Goal: Information Seeking & Learning: Find specific fact

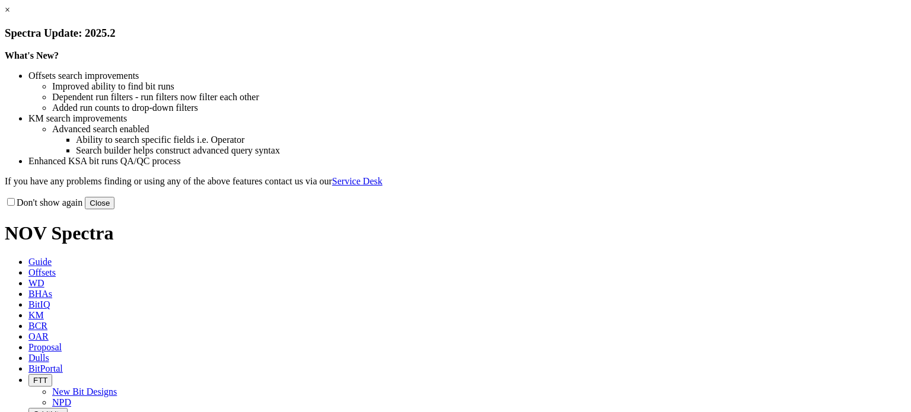
click at [114, 209] on button "Close" at bounding box center [100, 203] width 30 height 12
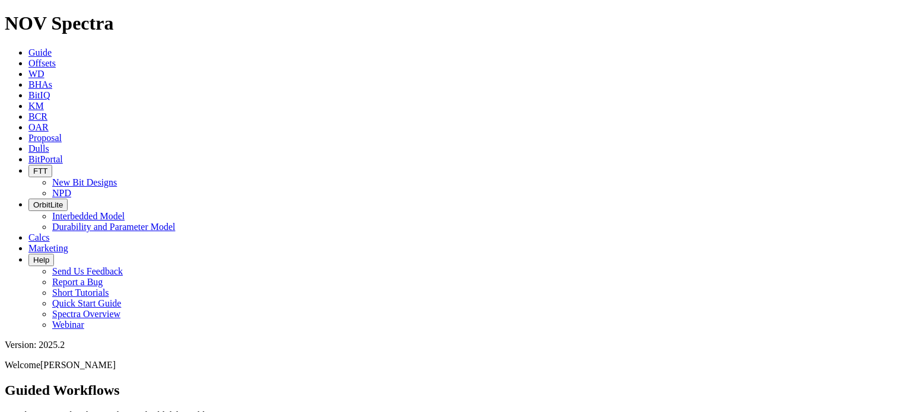
click at [44, 101] on span "KM" at bounding box center [35, 106] width 15 height 10
click at [110, 411] on input "text" at bounding box center [57, 417] width 105 height 12
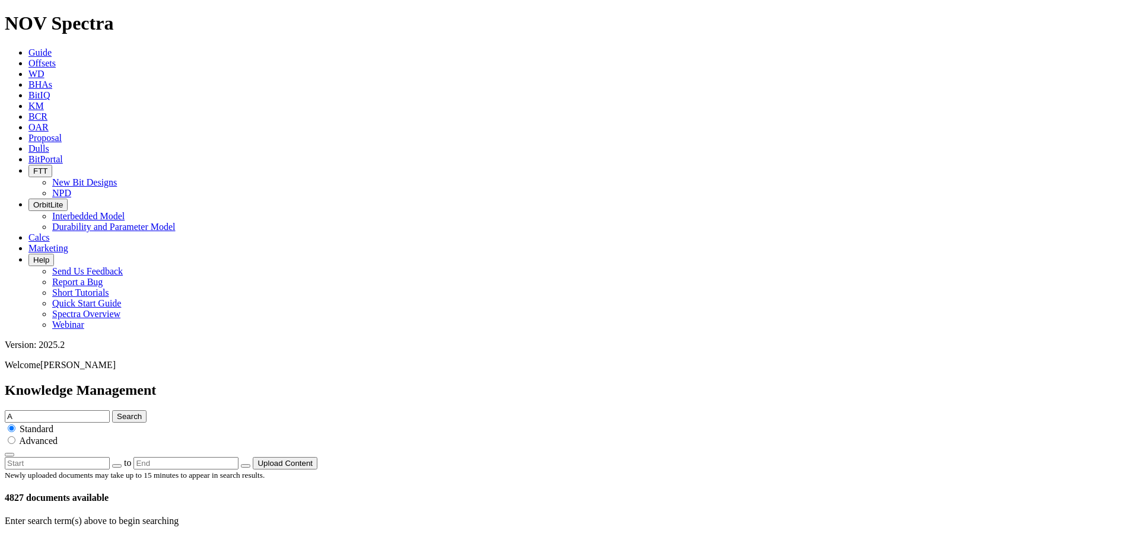
click at [110, 411] on input "A" at bounding box center [57, 417] width 105 height 12
type input "A320857"
click at [112, 411] on button "Search" at bounding box center [129, 417] width 34 height 12
click at [45, 412] on link at bounding box center [45, 547] width 0 height 10
